Goal: Transaction & Acquisition: Purchase product/service

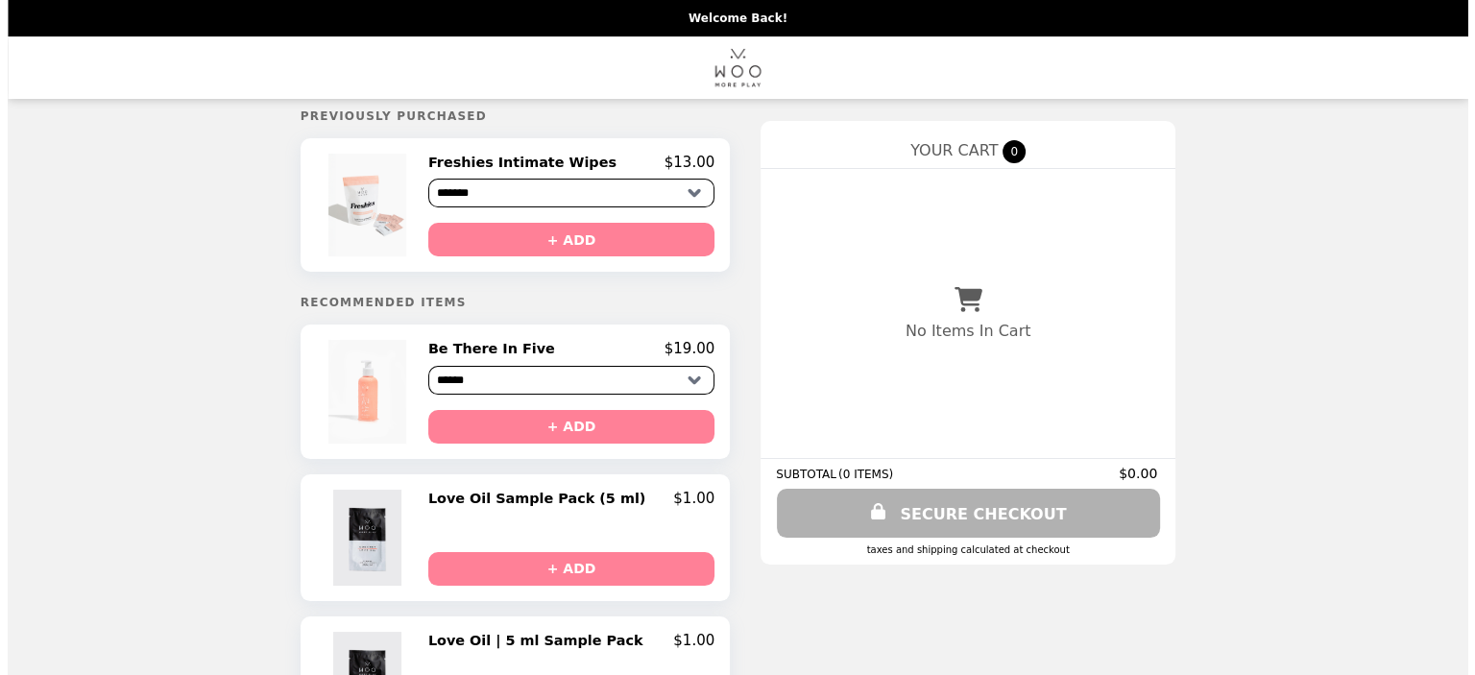
scroll to position [9, 0]
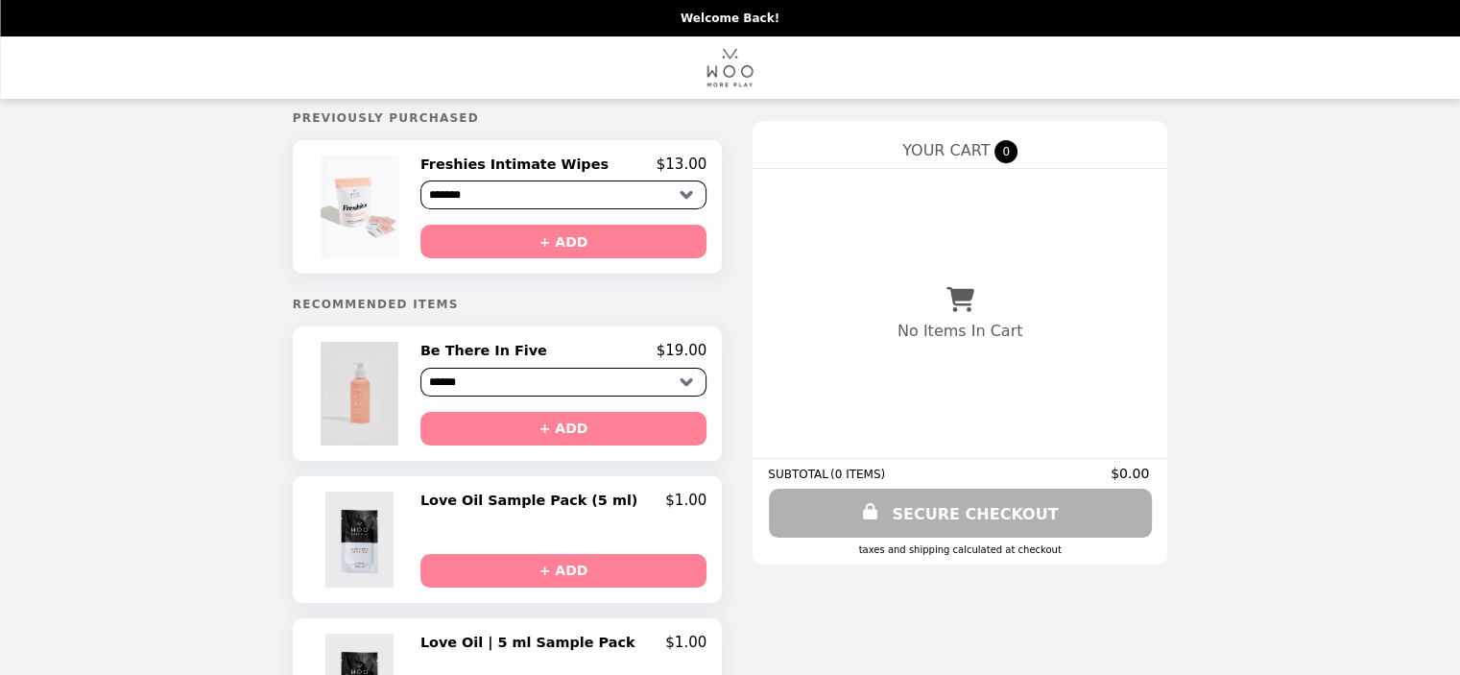
click at [398, 398] on img at bounding box center [362, 393] width 83 height 103
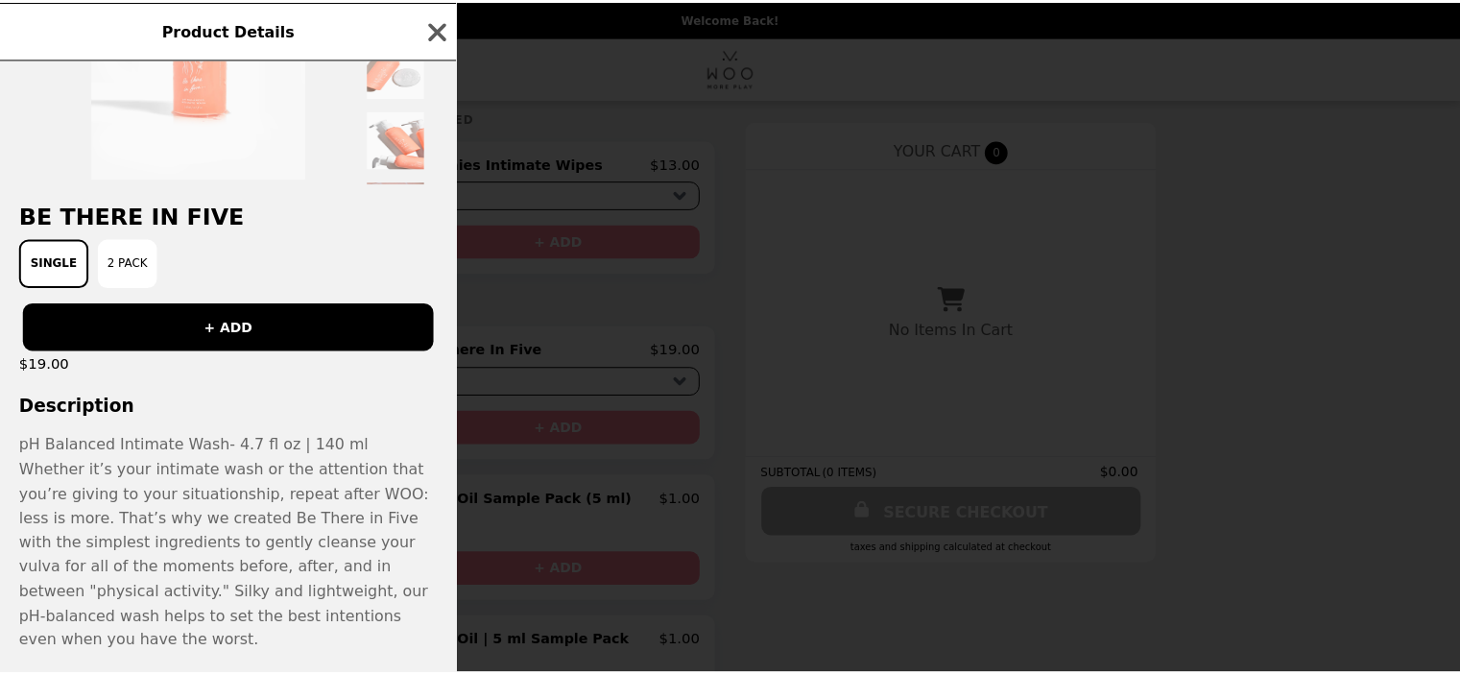
scroll to position [0, 0]
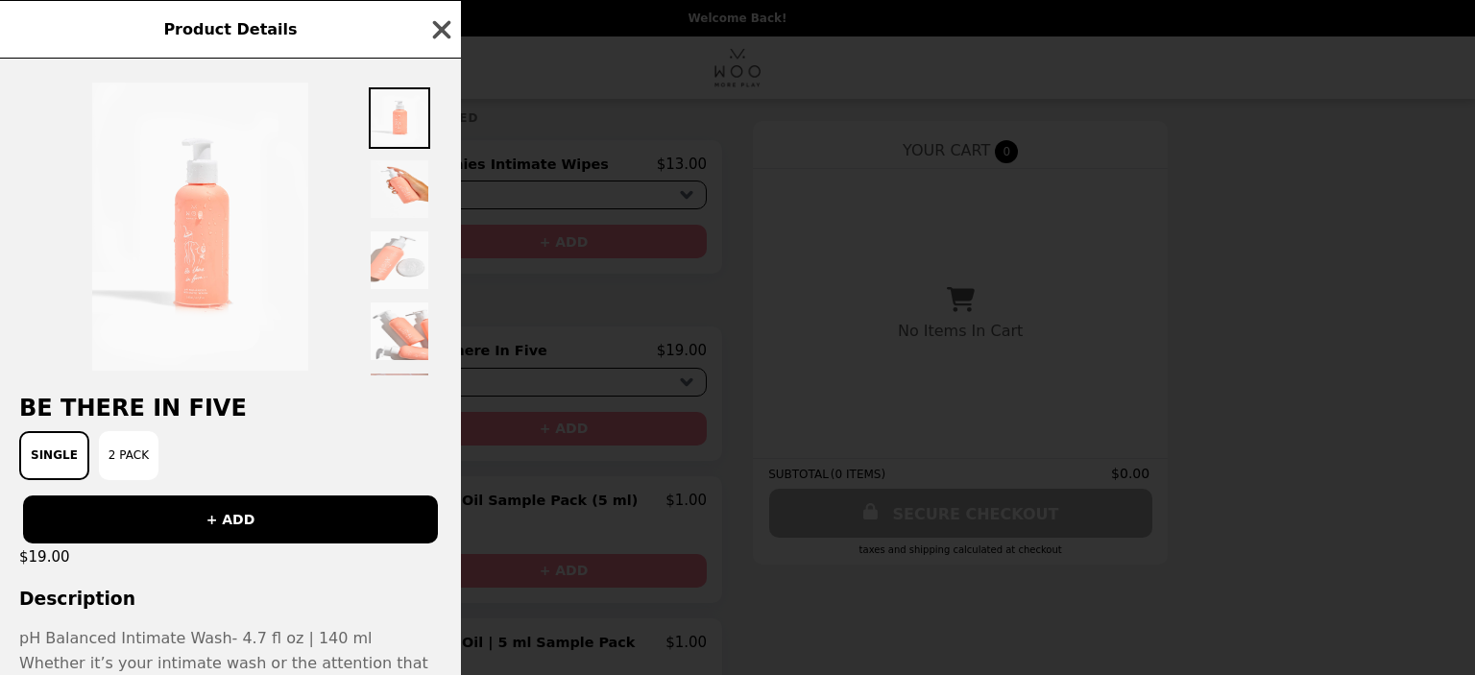
click at [435, 29] on icon "button" at bounding box center [441, 29] width 29 height 29
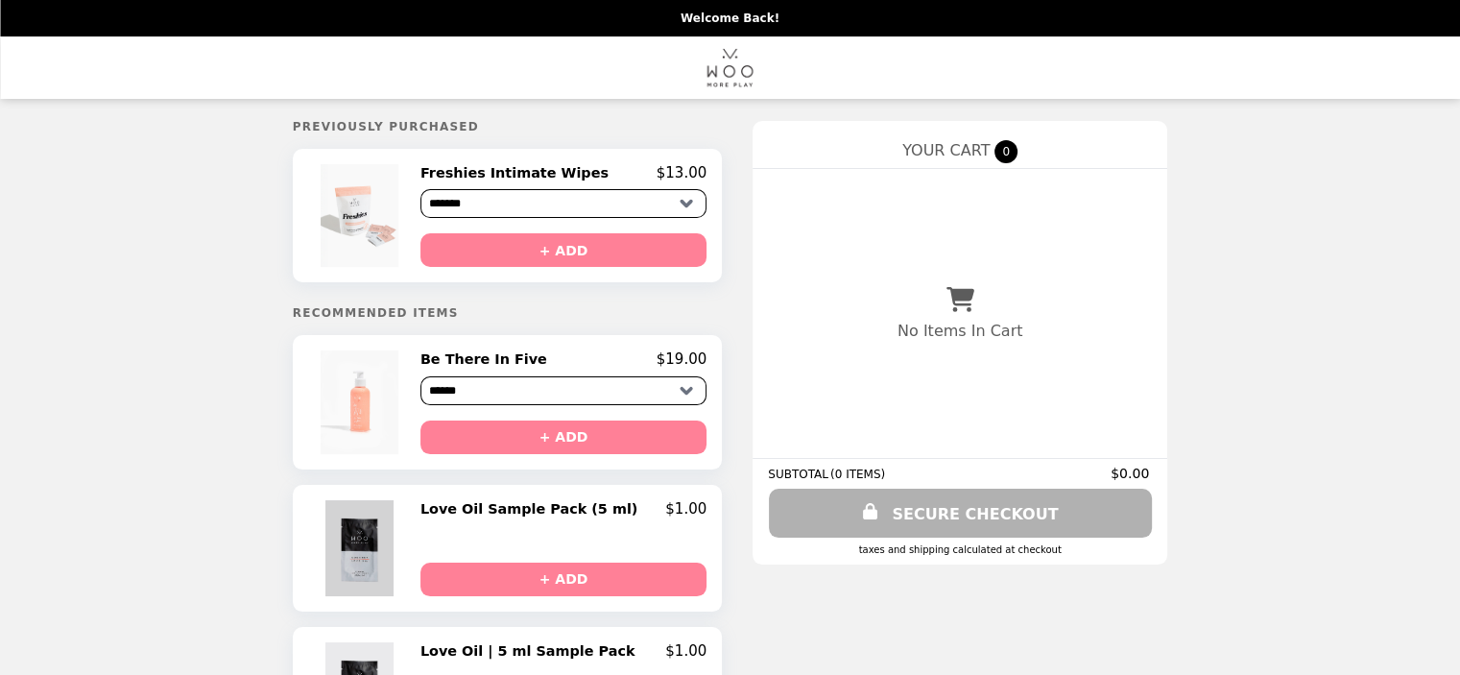
click at [386, 548] on img at bounding box center [361, 548] width 73 height 96
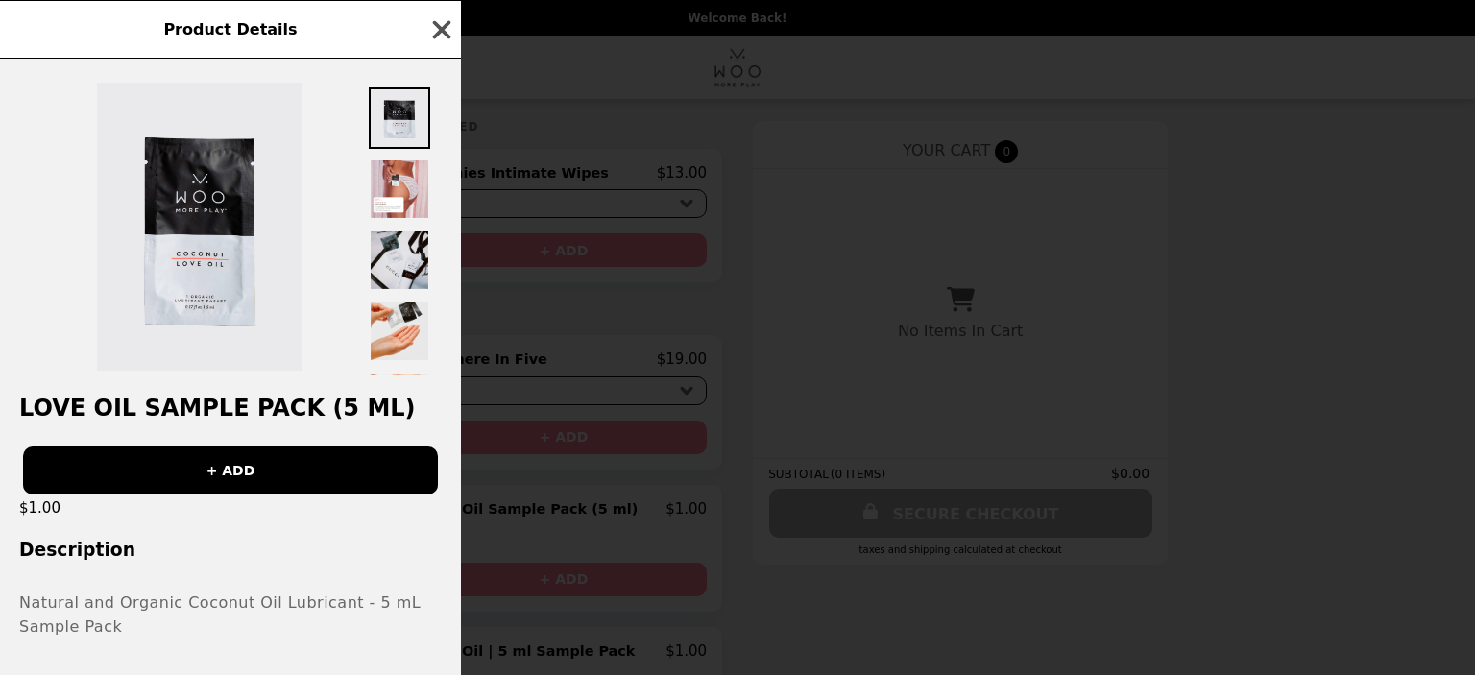
click at [444, 31] on icon "button" at bounding box center [442, 29] width 18 height 18
